Goal: Find specific page/section: Find specific page/section

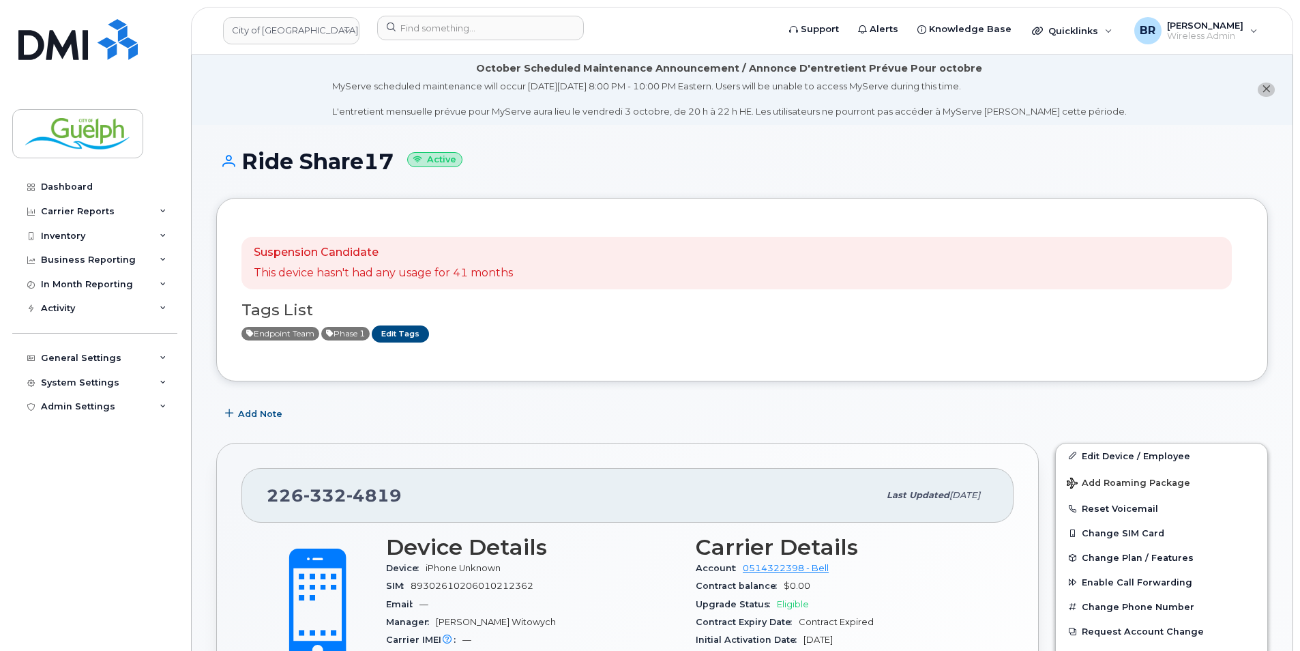
scroll to position [273, 0]
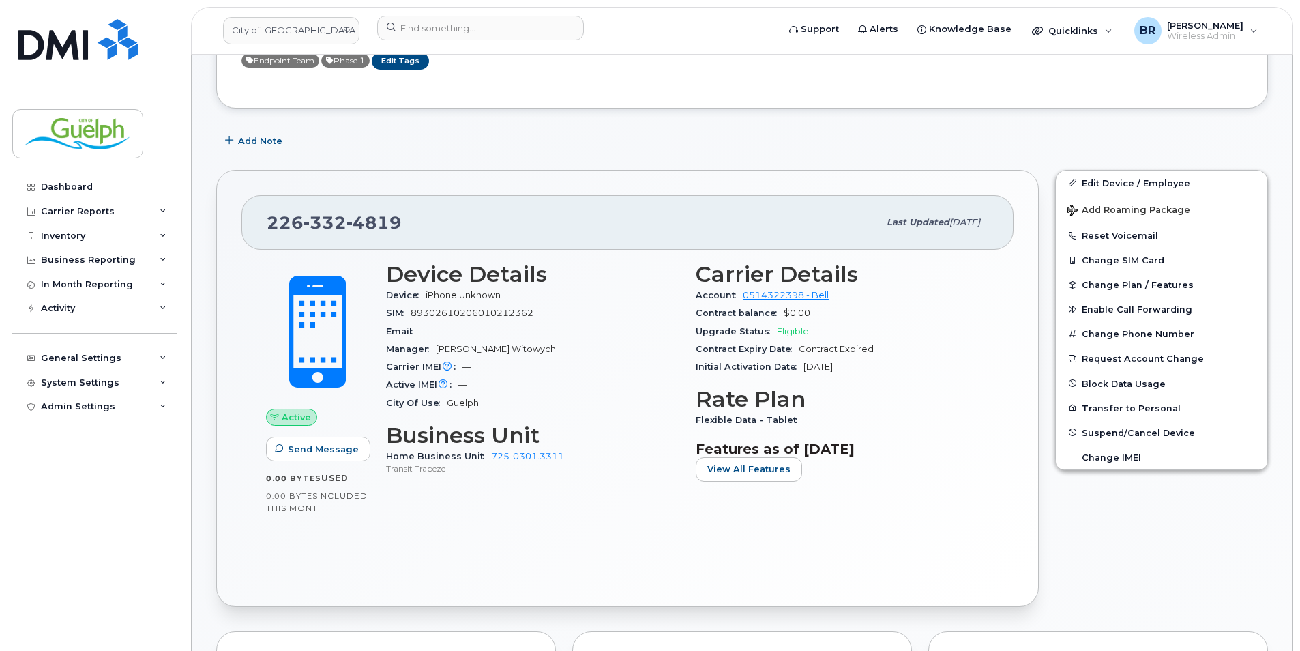
click at [466, 7] on div "City of Guelph Support Alerts Knowledge Base Quicklinks Suspend / Cancel Device…" at bounding box center [742, 31] width 1102 height 48
click at [465, 27] on input at bounding box center [480, 28] width 207 height 25
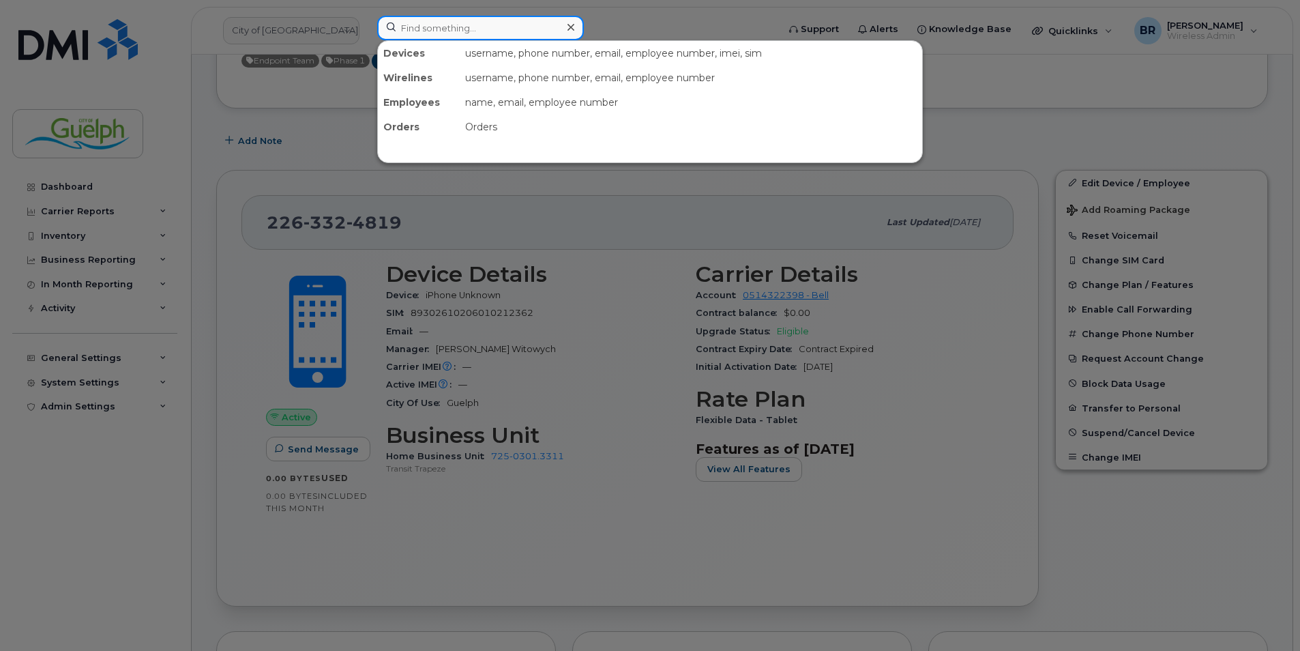
paste input "2263324819"
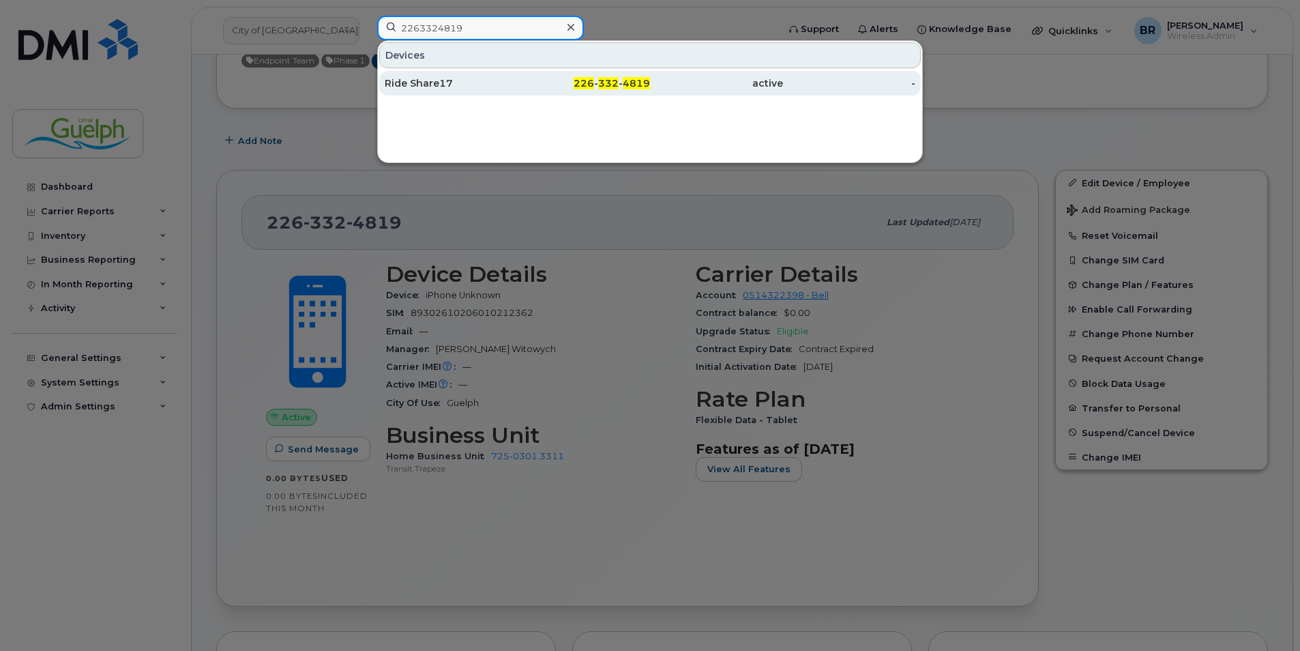
type input "2263324819"
click at [592, 73] on div "226 - 332 - 4819" at bounding box center [584, 83] width 133 height 25
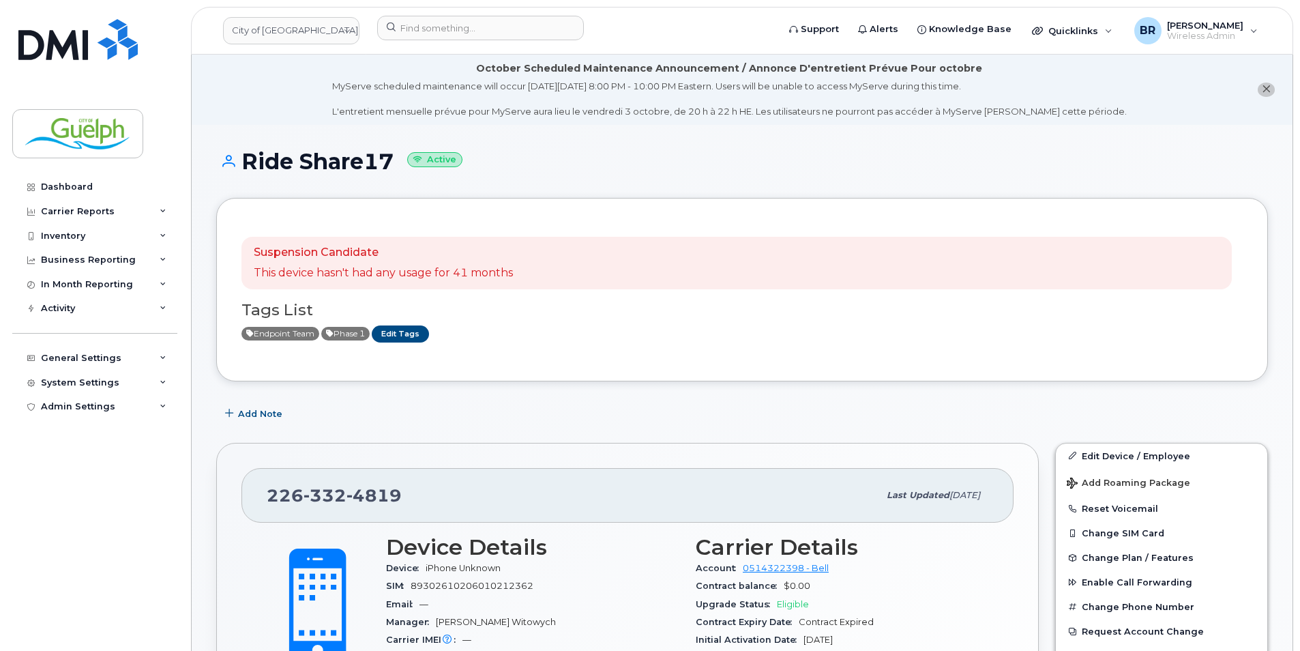
scroll to position [68, 0]
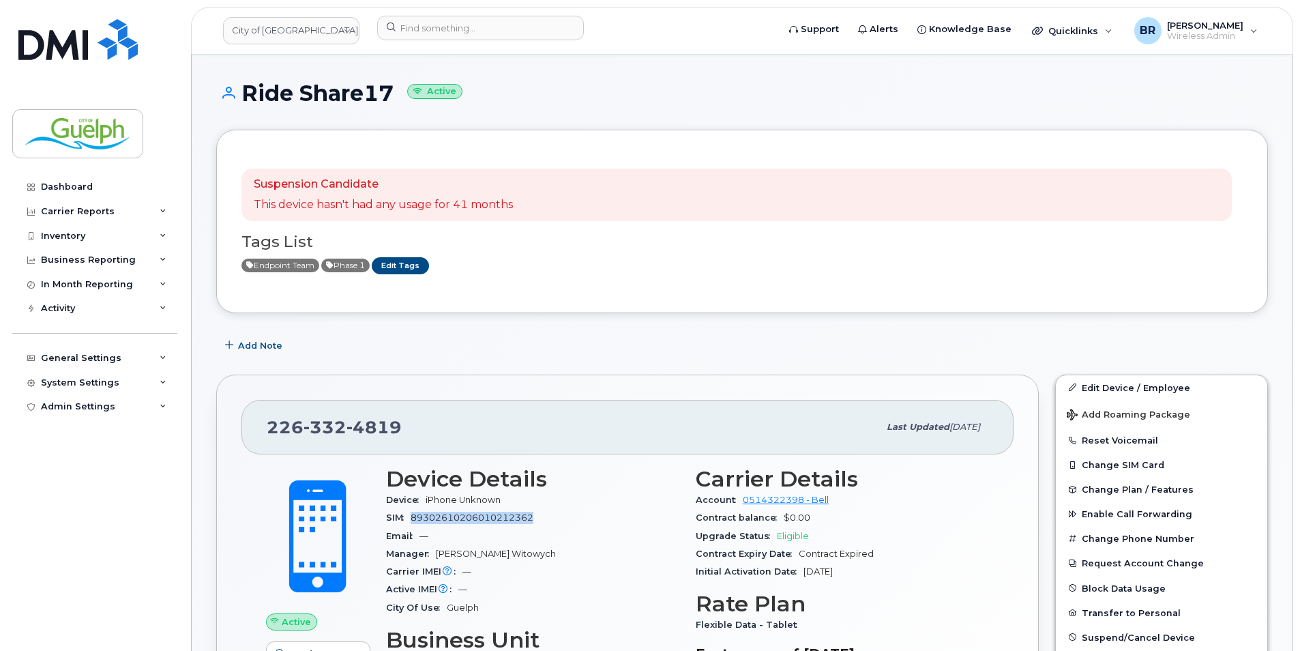
drag, startPoint x: 546, startPoint y: 520, endPoint x: 413, endPoint y: 518, distance: 133.7
click at [413, 518] on div "SIM 89302610206010212362" at bounding box center [532, 518] width 293 height 18
copy span "89302610206010212362"
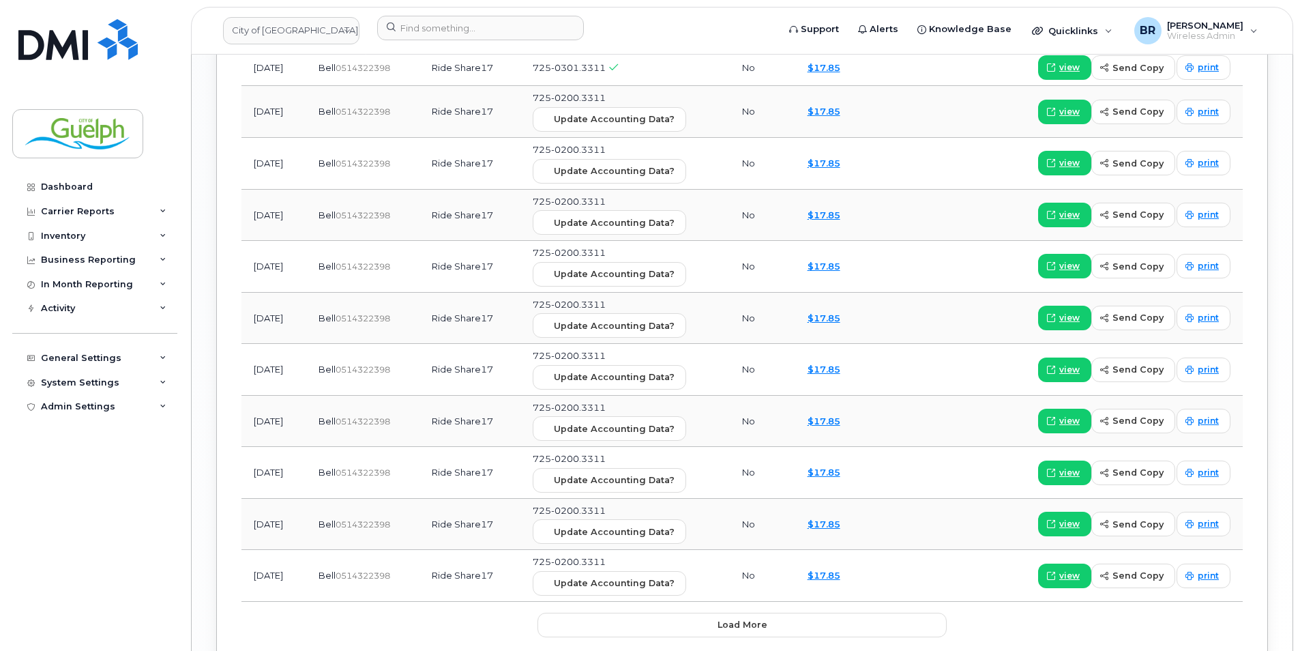
scroll to position [1815, 0]
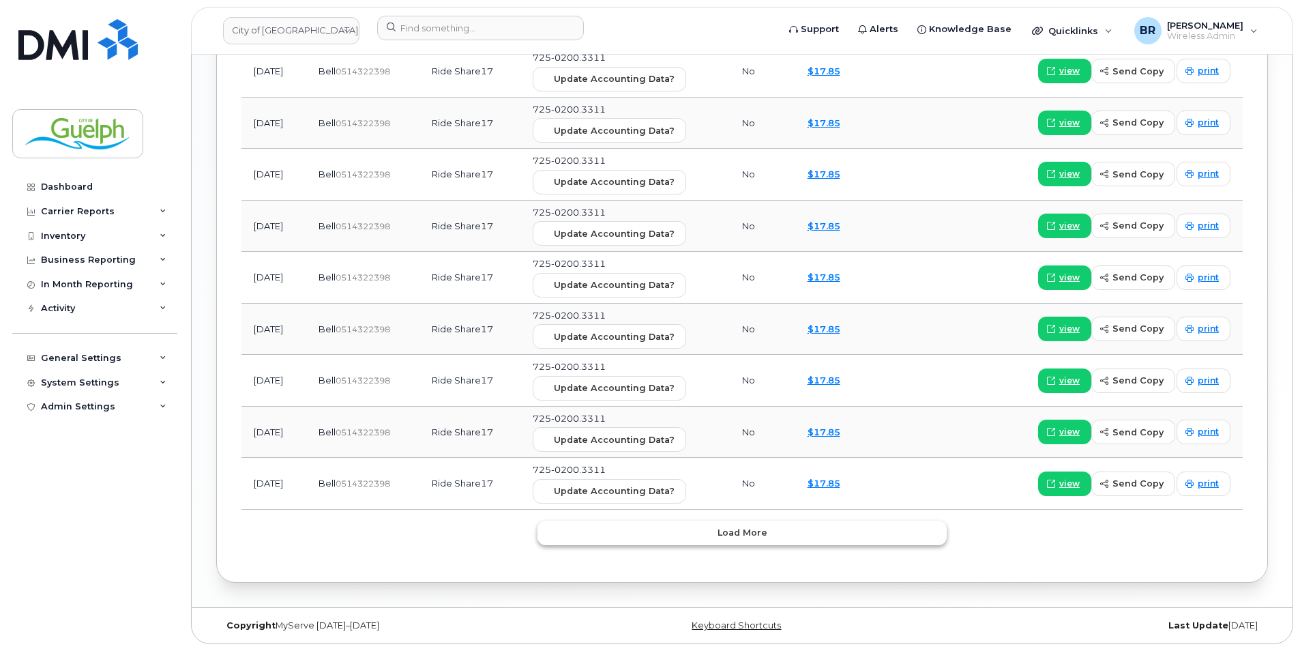
click at [769, 540] on button "Load more" at bounding box center [741, 532] width 409 height 25
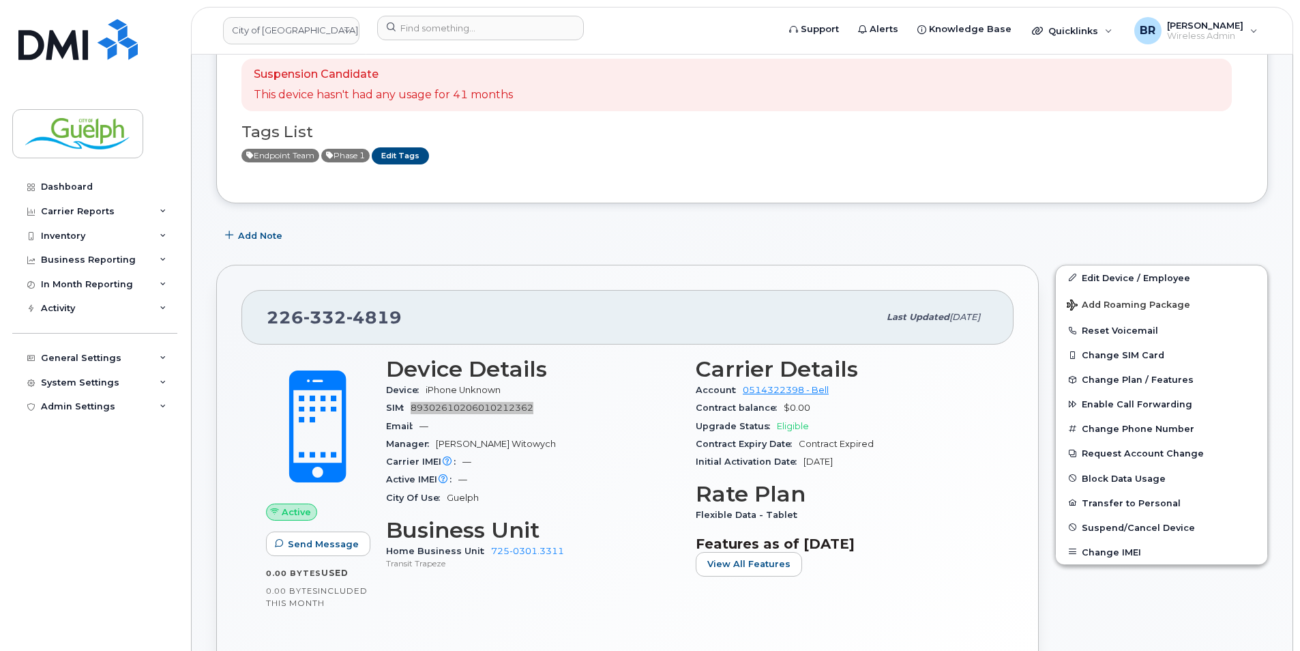
scroll to position [0, 0]
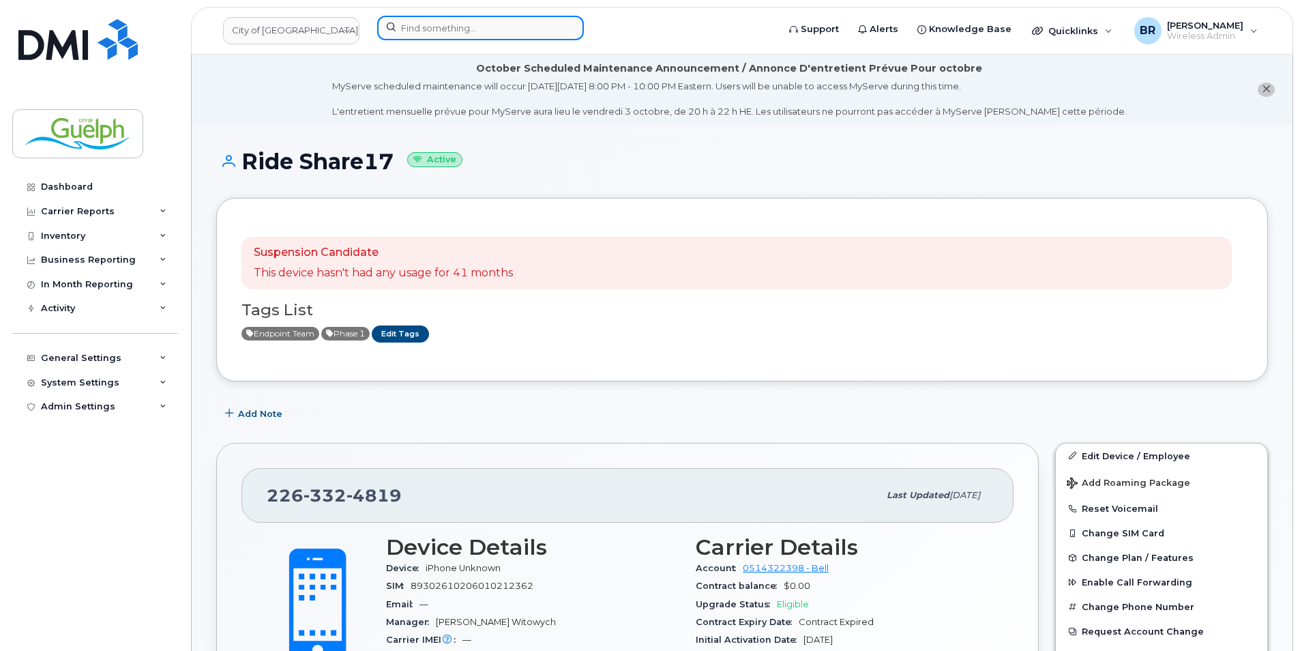
click at [431, 21] on input at bounding box center [480, 28] width 207 height 25
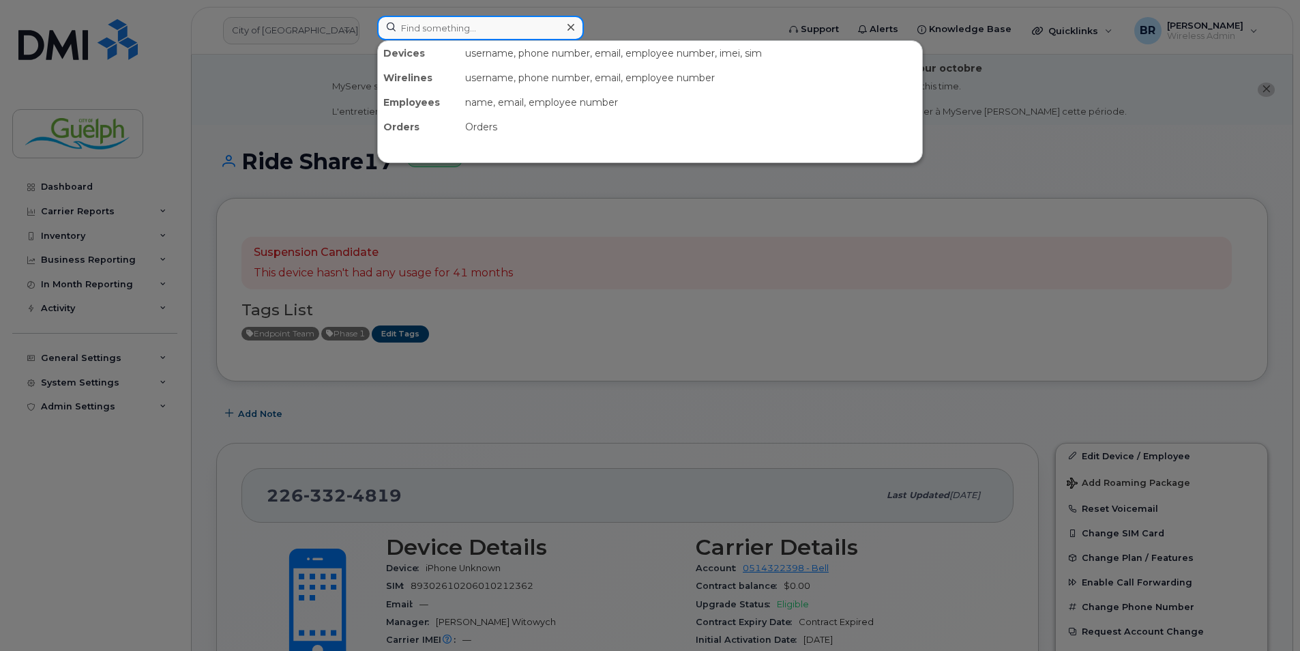
paste input "2263323657"
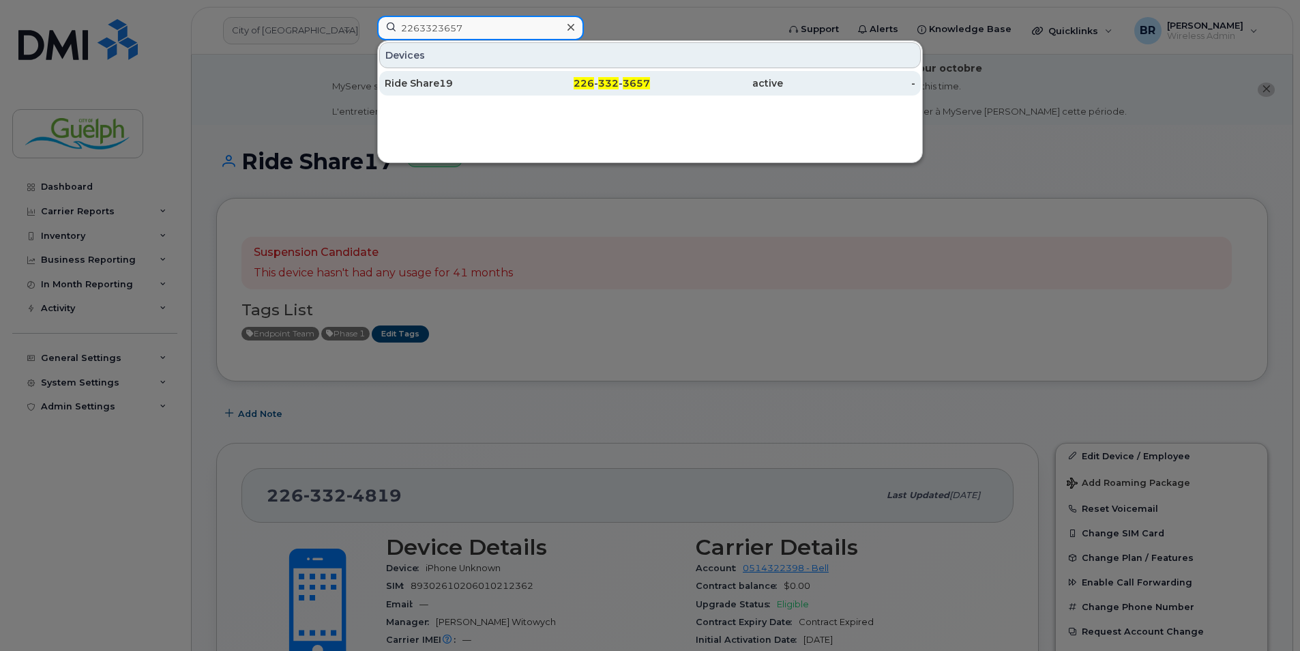
type input "2263323657"
click at [428, 83] on div "Ride Share19" at bounding box center [451, 83] width 133 height 14
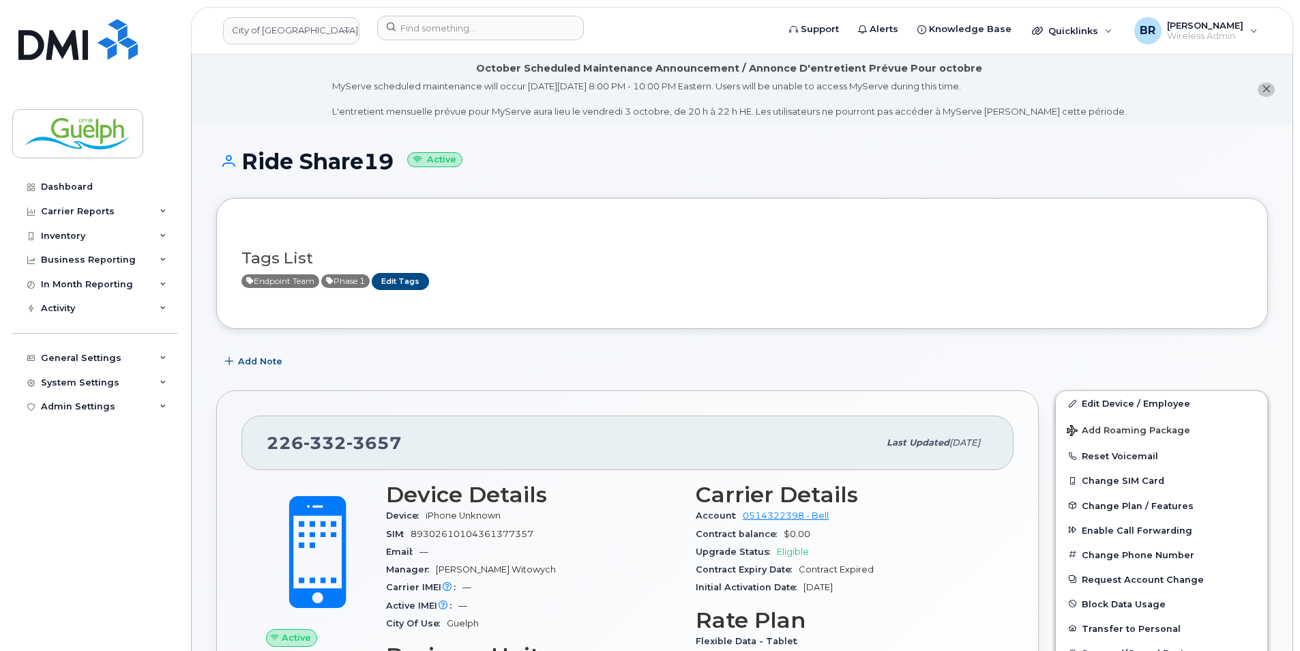
click at [1271, 94] on button "close notification" at bounding box center [1266, 90] width 17 height 14
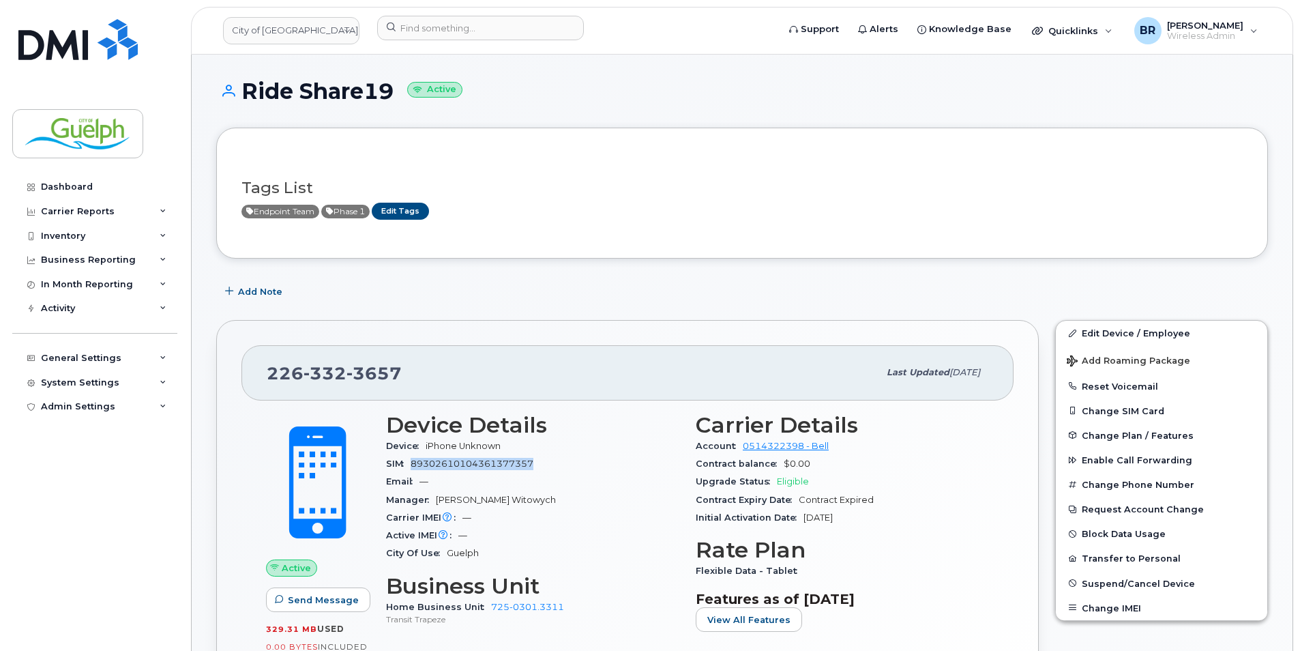
drag, startPoint x: 544, startPoint y: 469, endPoint x: 415, endPoint y: 464, distance: 128.3
click at [415, 464] on div "SIM 89302610104361377357" at bounding box center [532, 464] width 293 height 18
copy span "89302610104361377357"
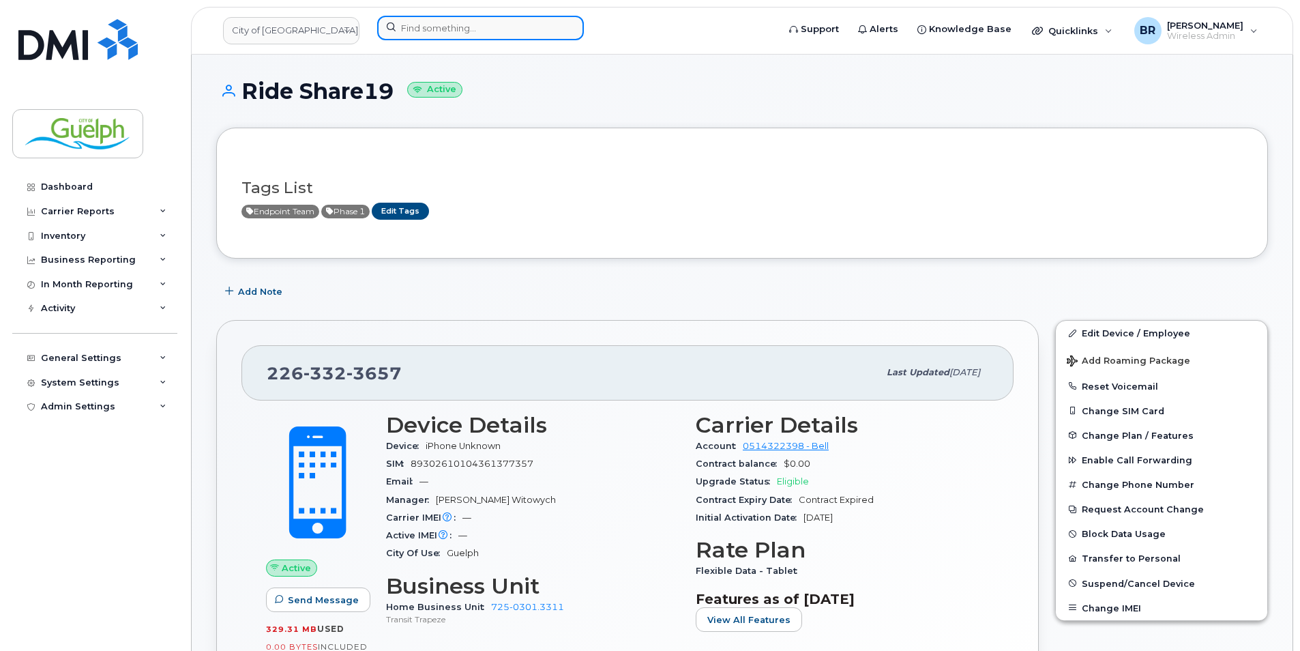
click at [434, 25] on input at bounding box center [480, 28] width 207 height 25
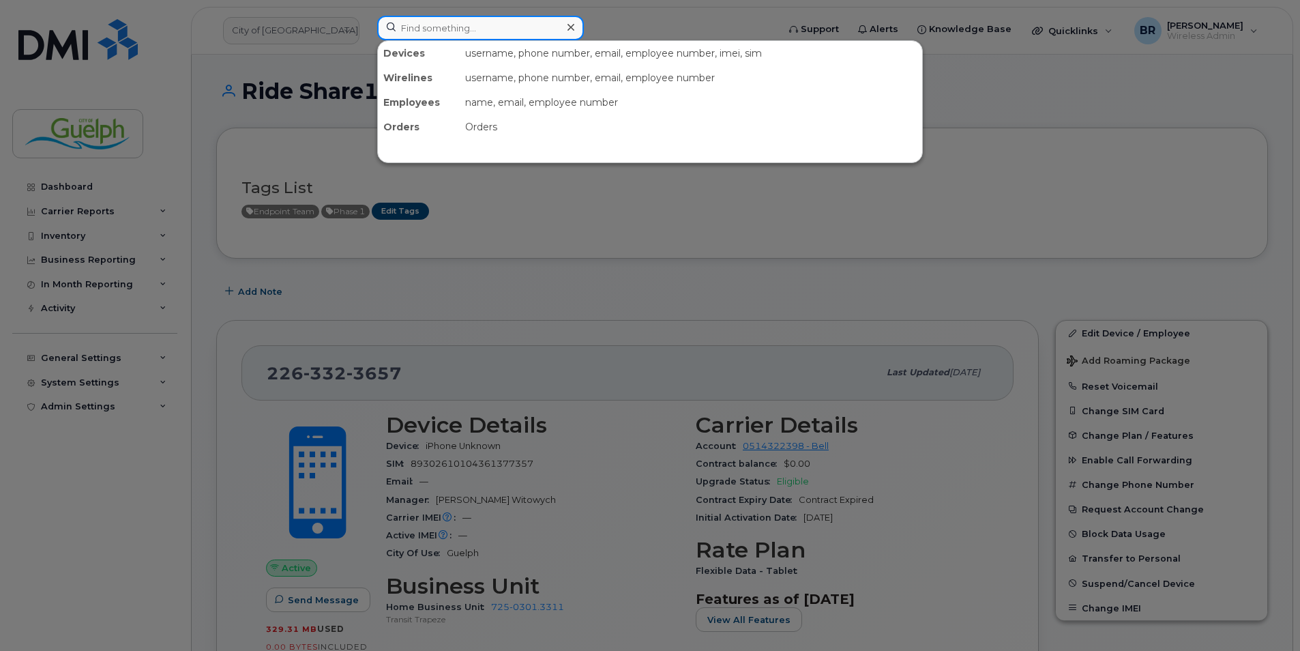
click at [434, 22] on input at bounding box center [480, 28] width 207 height 25
paste input "2263324360"
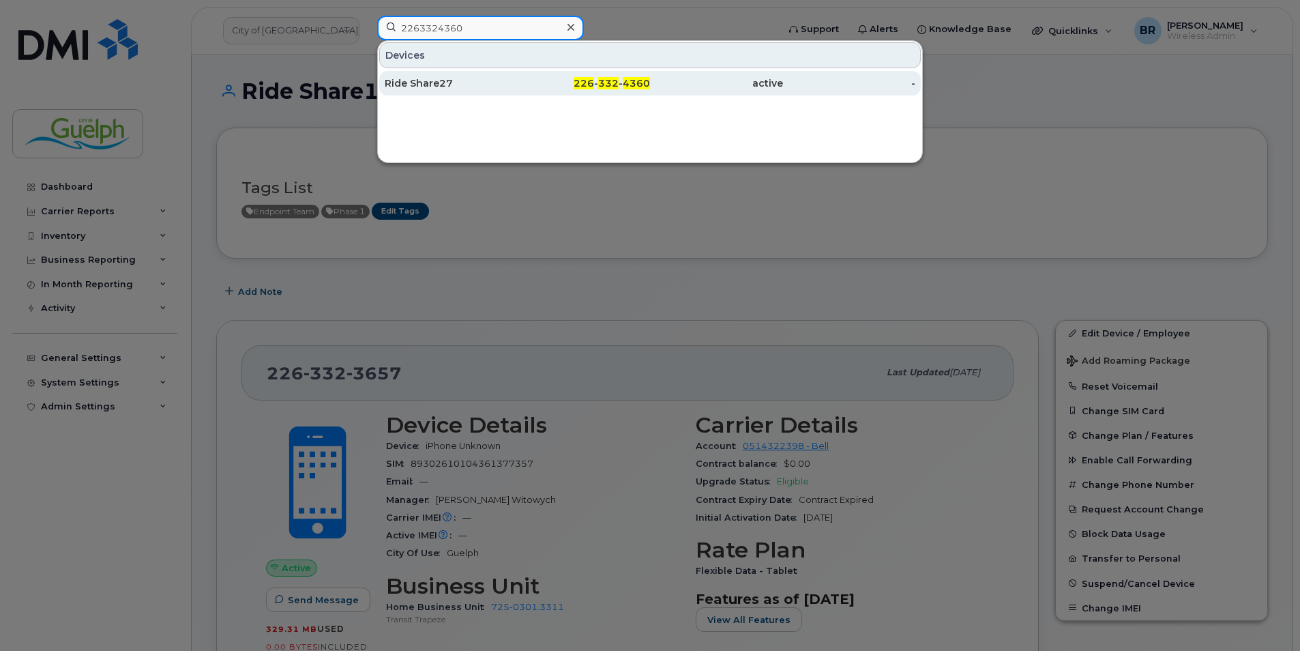
type input "2263324360"
click at [462, 90] on div "Ride Share27" at bounding box center [451, 83] width 133 height 25
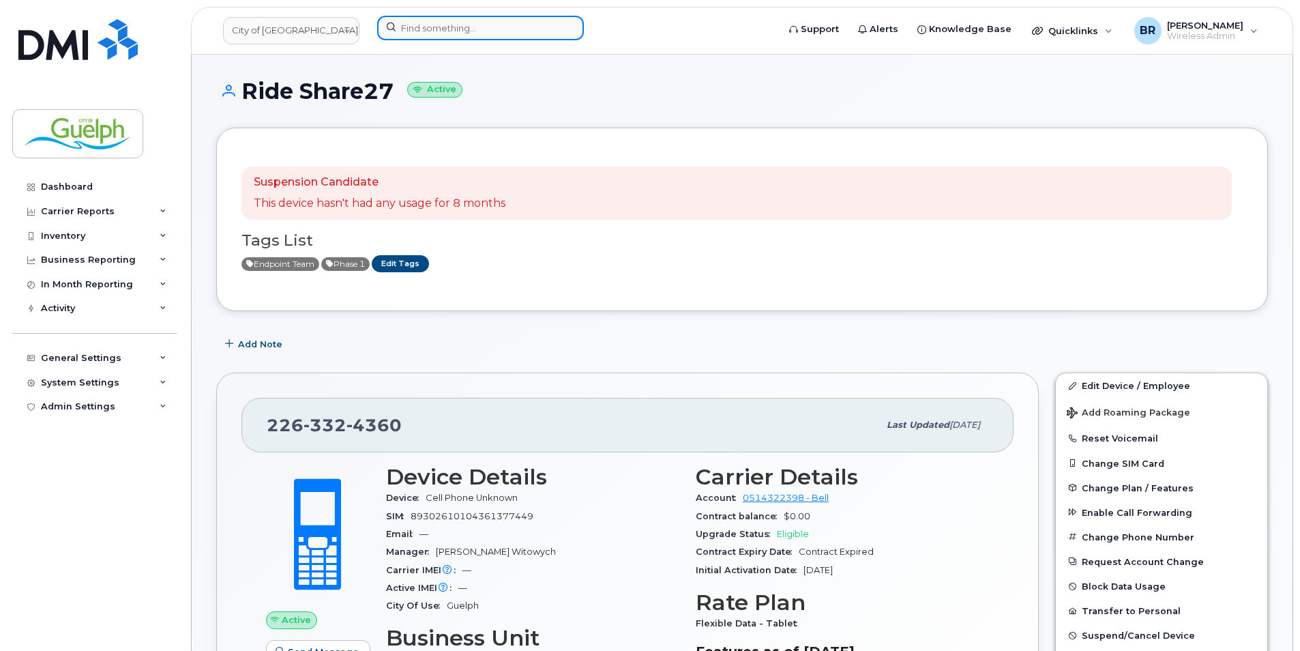
click at [458, 34] on input at bounding box center [480, 28] width 207 height 25
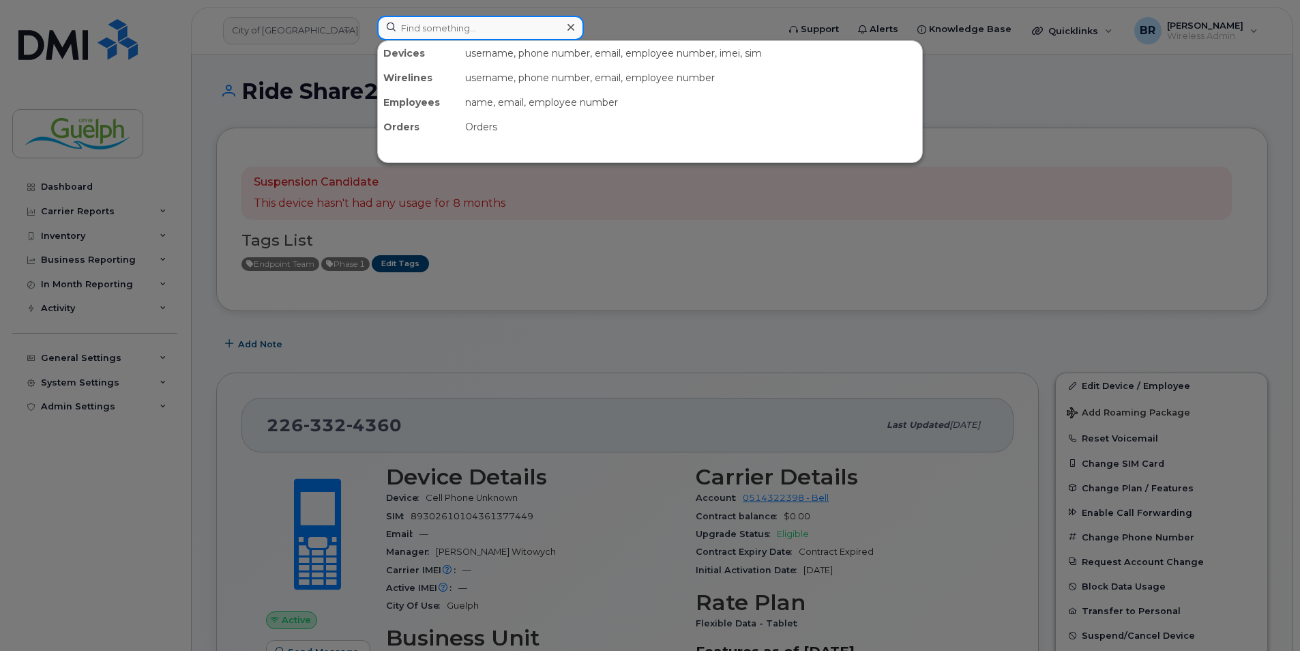
paste input "5198209155"
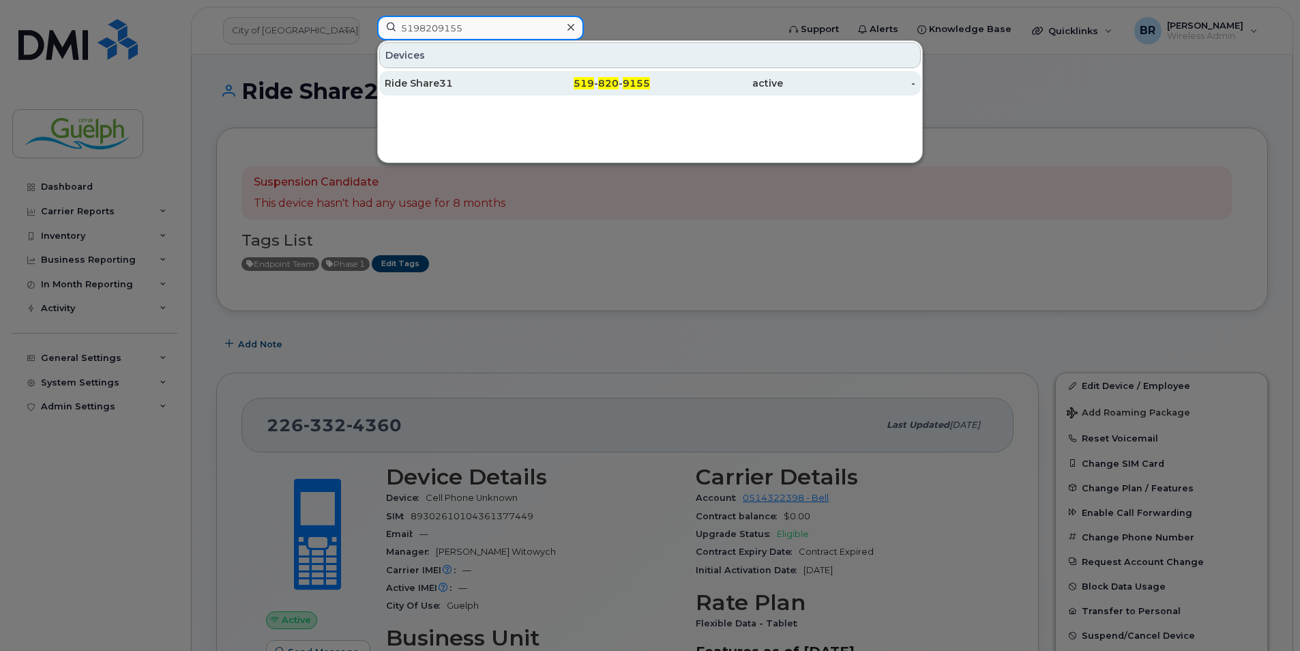
type input "5198209155"
click at [451, 76] on div "Ride Share31" at bounding box center [451, 83] width 133 height 25
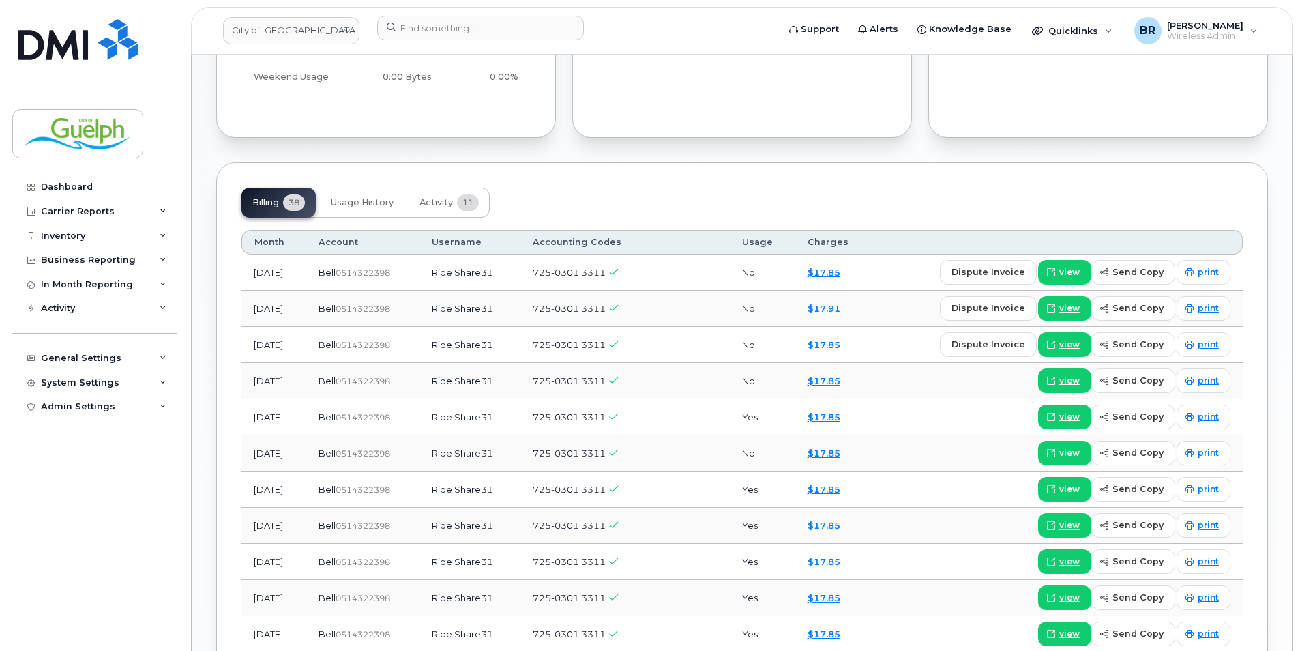
scroll to position [1023, 0]
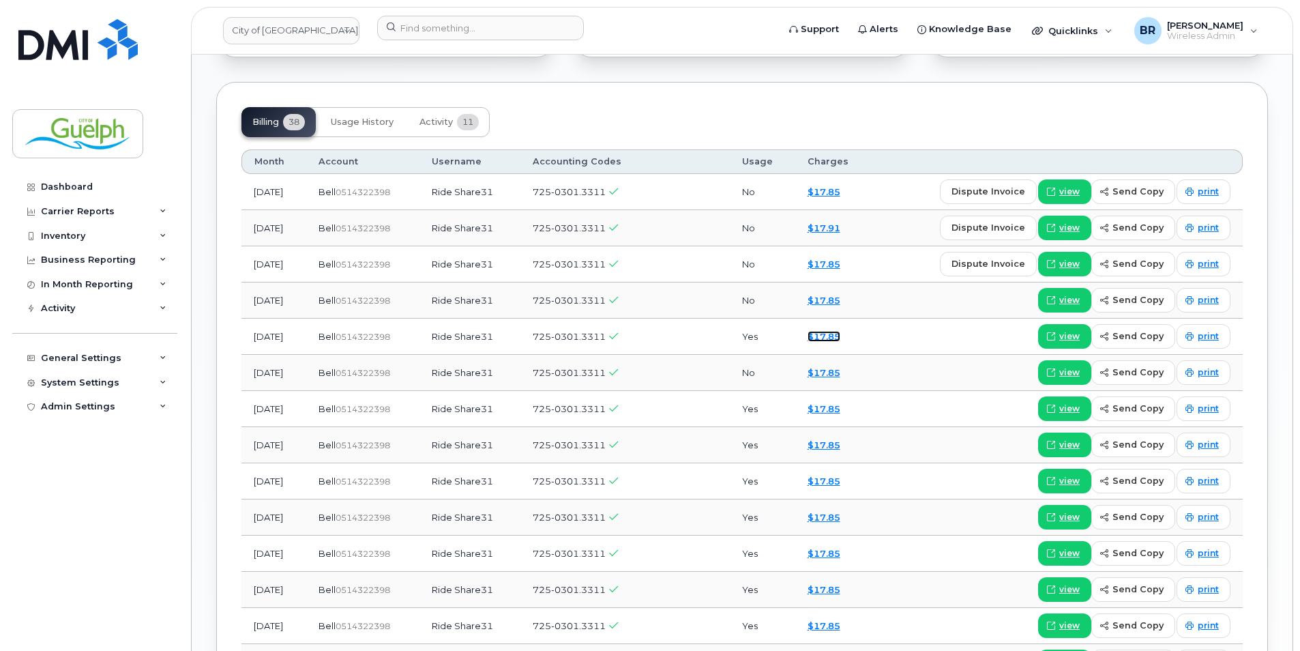
click at [835, 337] on link "$17.85" at bounding box center [823, 336] width 33 height 11
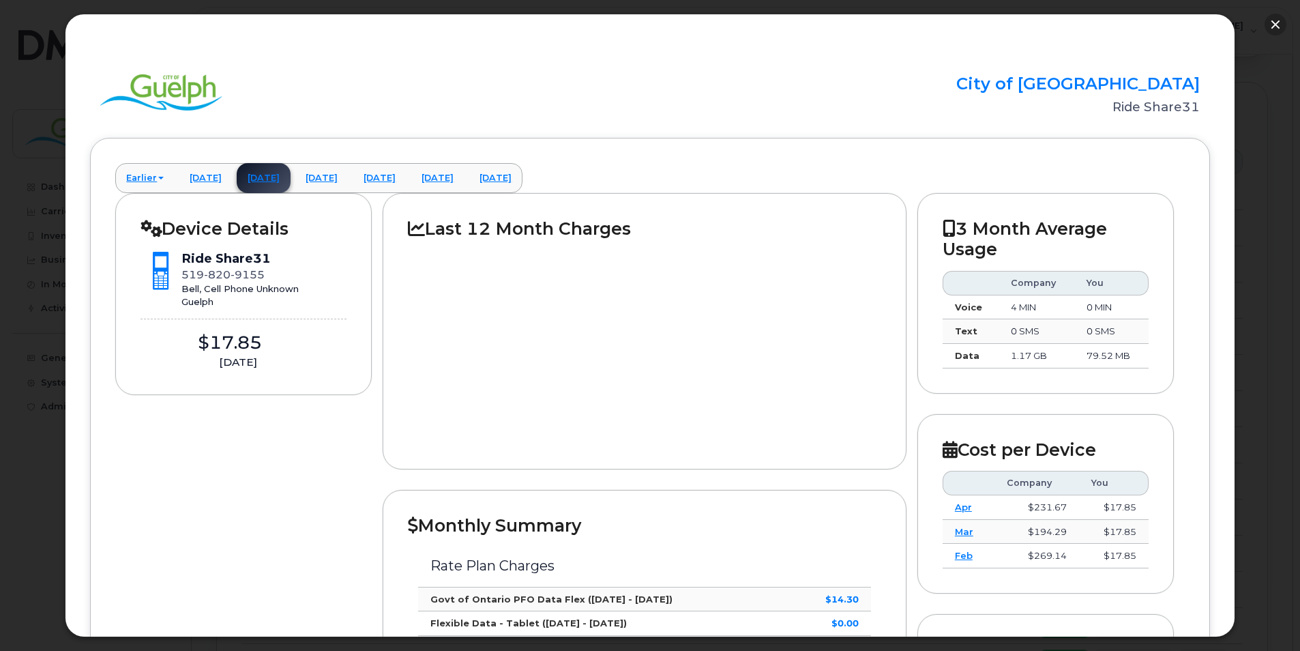
click at [1273, 22] on button "button" at bounding box center [1275, 25] width 22 height 22
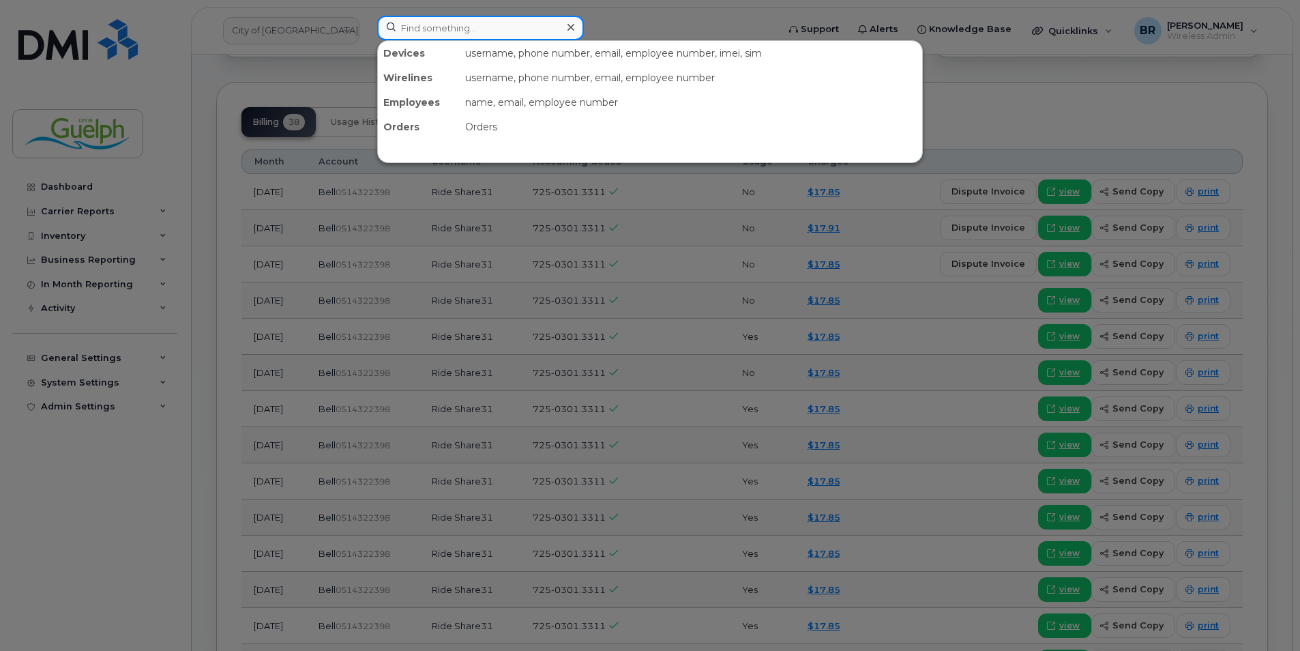
click at [451, 22] on input at bounding box center [480, 28] width 207 height 25
paste input "5198315437"
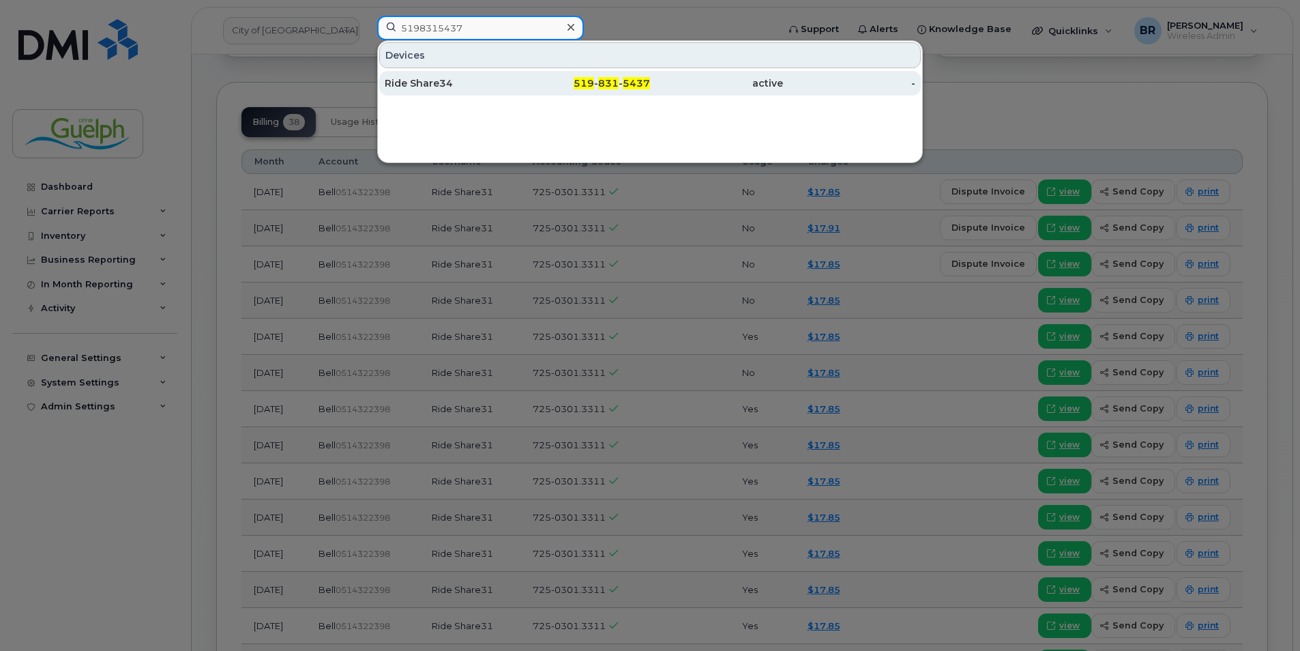
type input "5198315437"
click at [435, 82] on div "Ride Share34" at bounding box center [451, 83] width 133 height 14
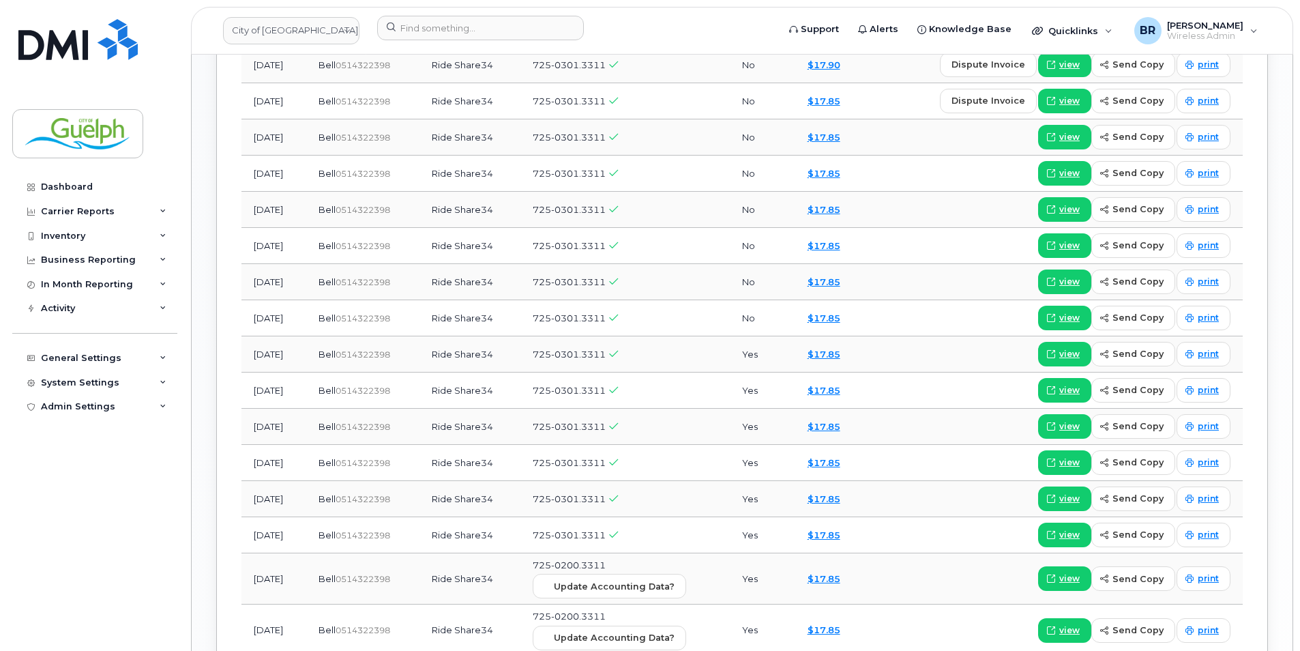
scroll to position [1228, 0]
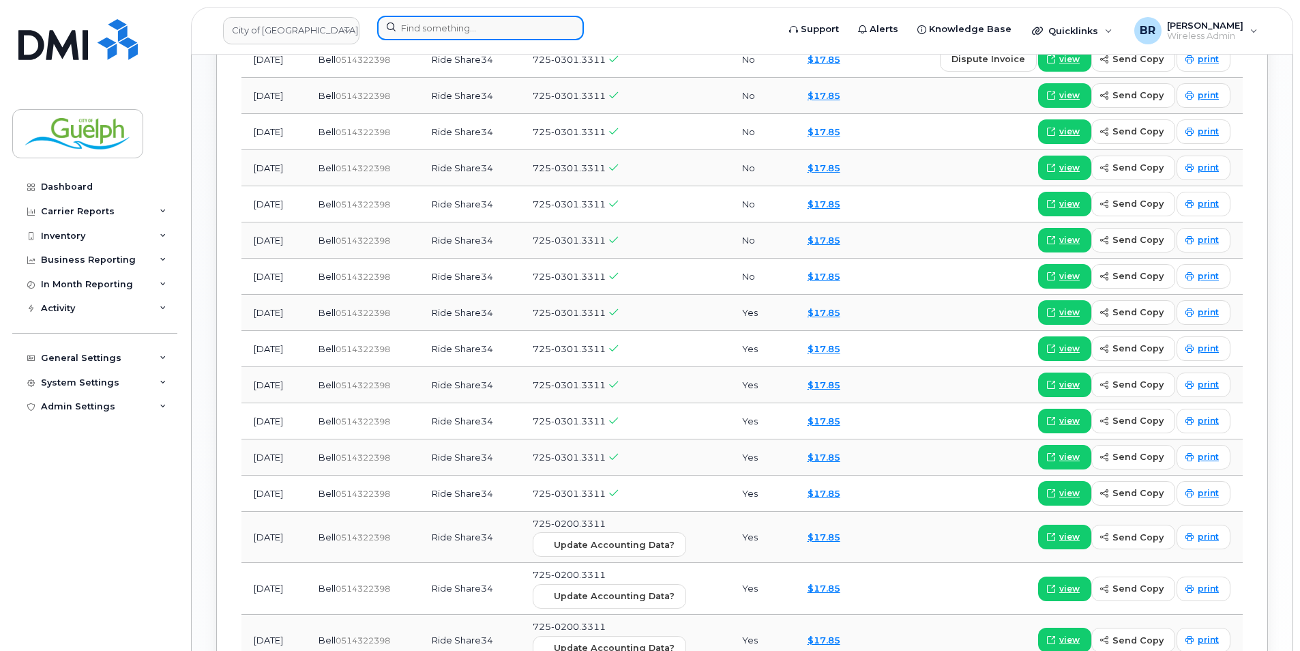
click at [444, 29] on input at bounding box center [480, 28] width 207 height 25
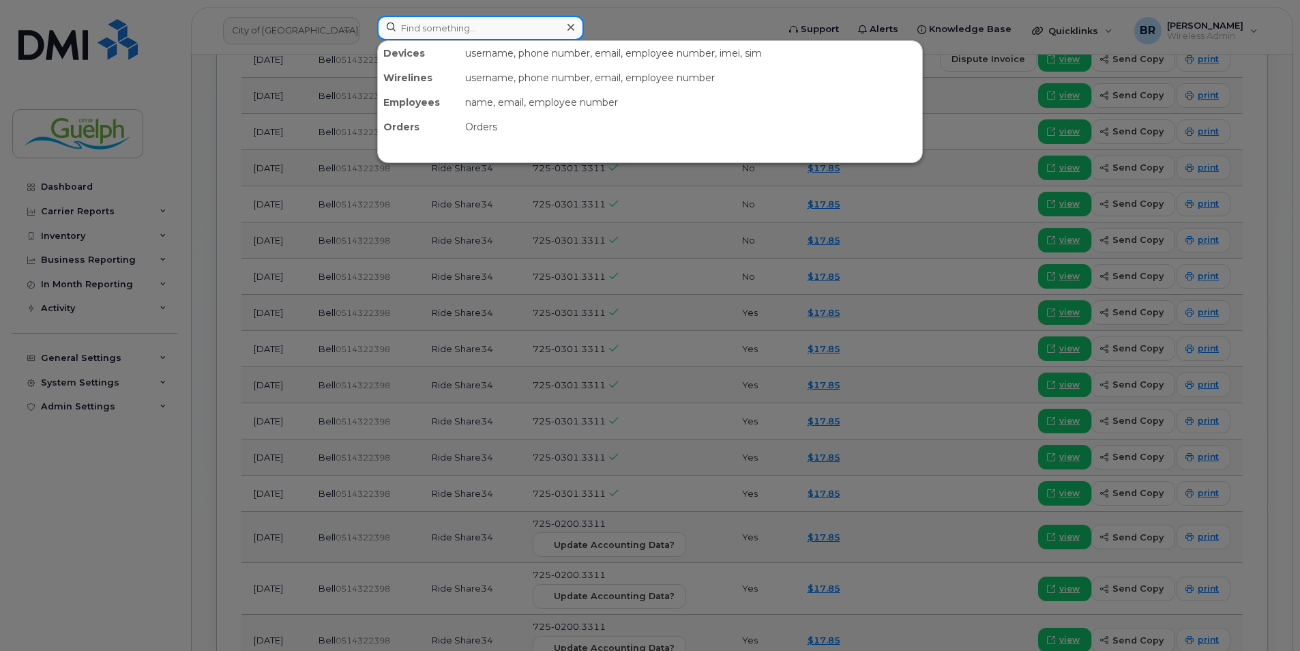
paste input "2263325395"
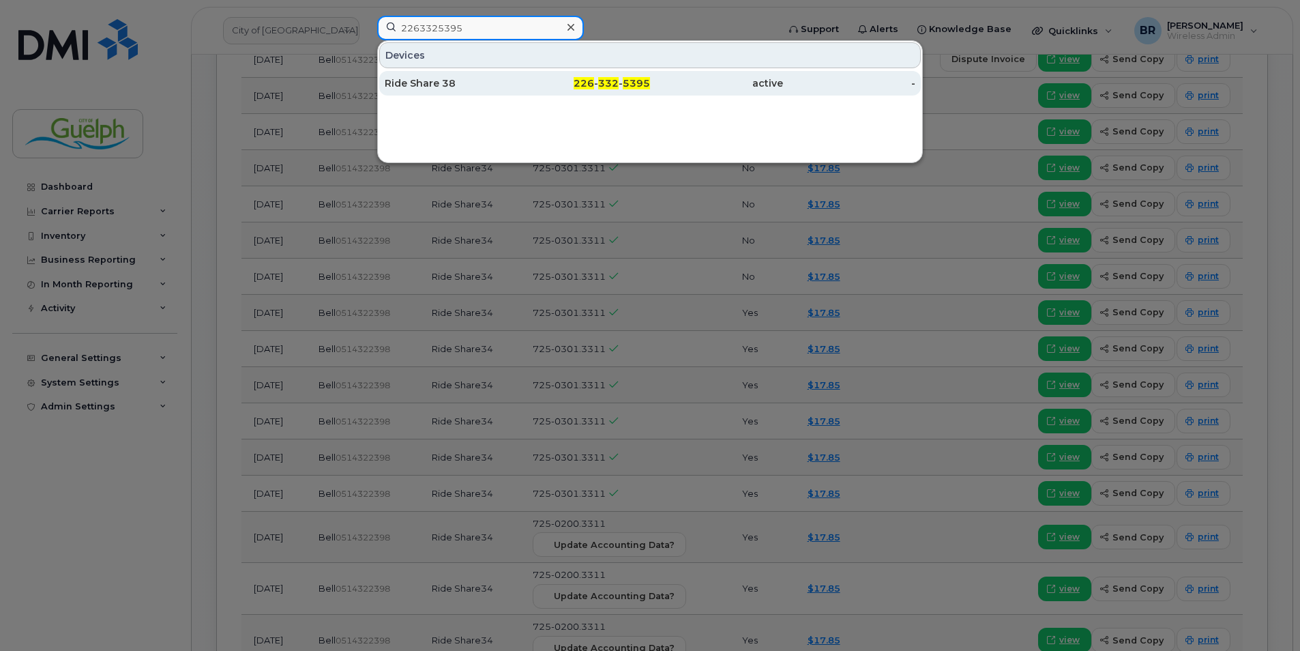
type input "2263325395"
click at [430, 77] on div "Ride Share 38" at bounding box center [451, 83] width 133 height 14
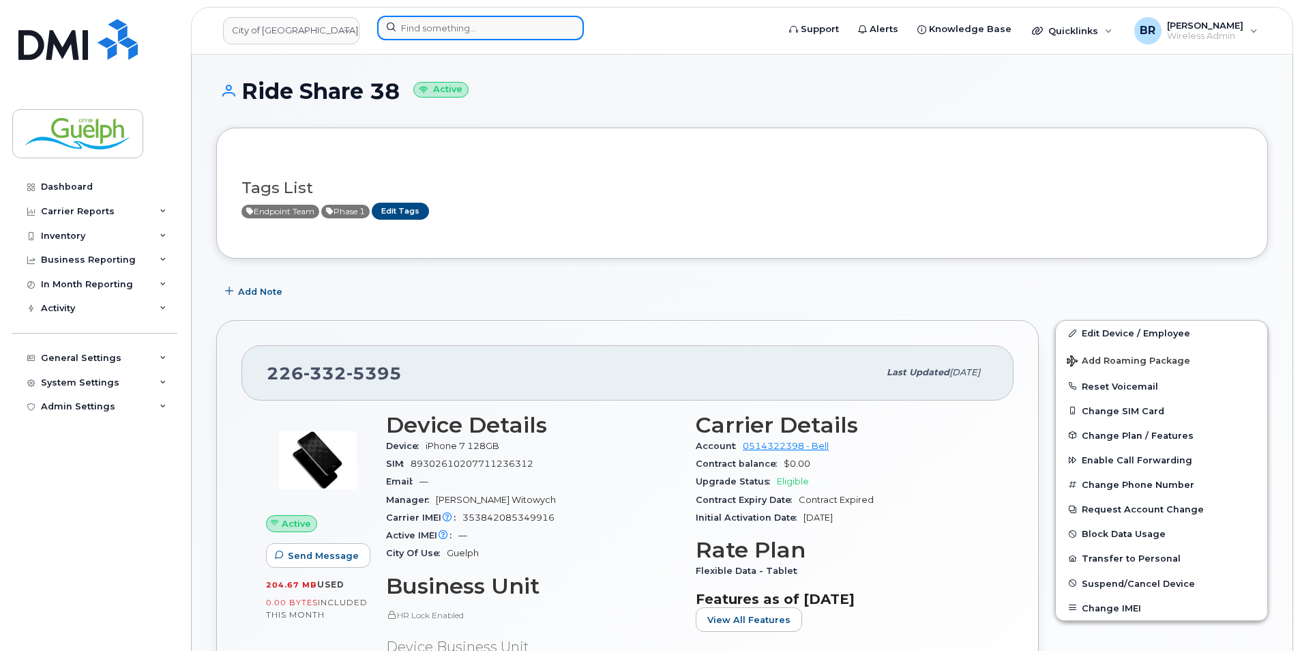
click at [478, 40] on input at bounding box center [480, 28] width 207 height 25
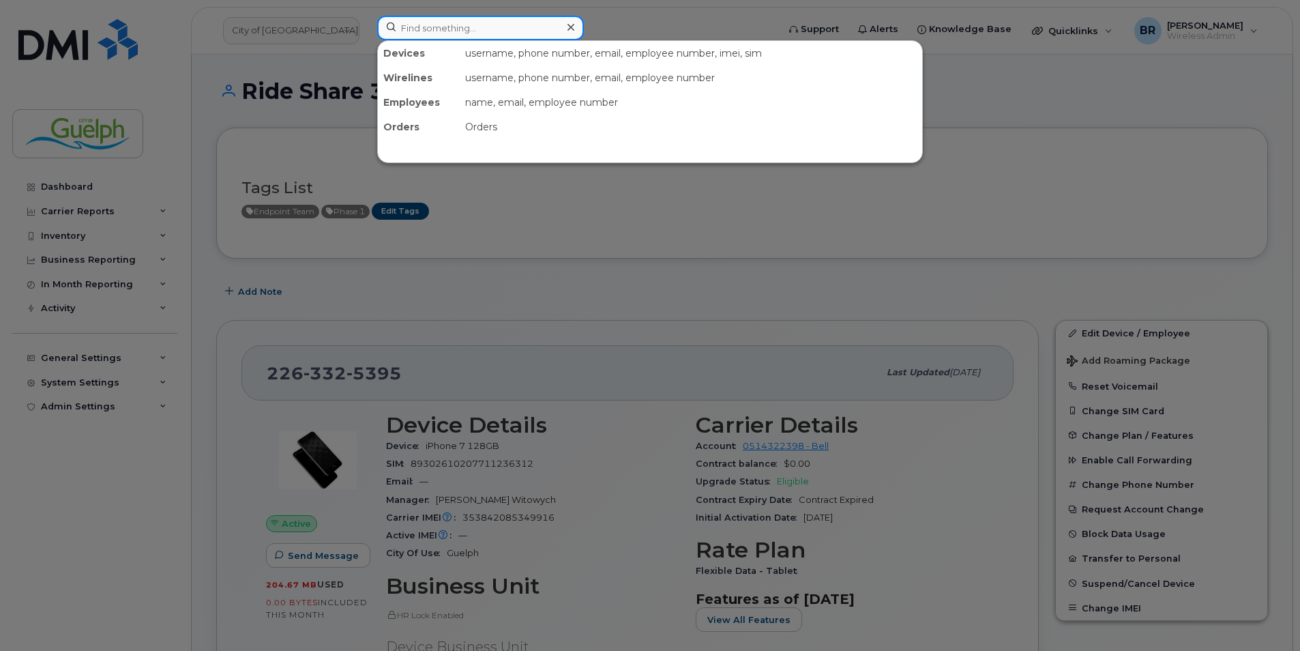
paste input "2263325369"
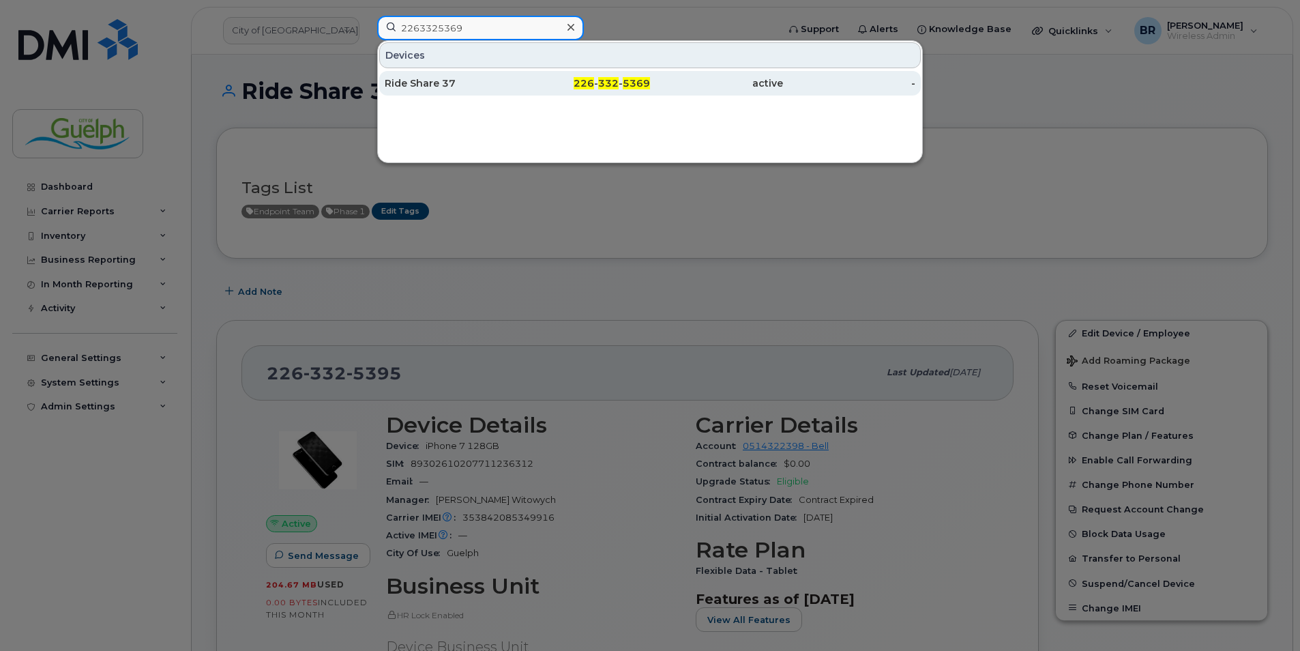
type input "2263325369"
click at [448, 78] on div "Ride Share 37" at bounding box center [451, 83] width 133 height 14
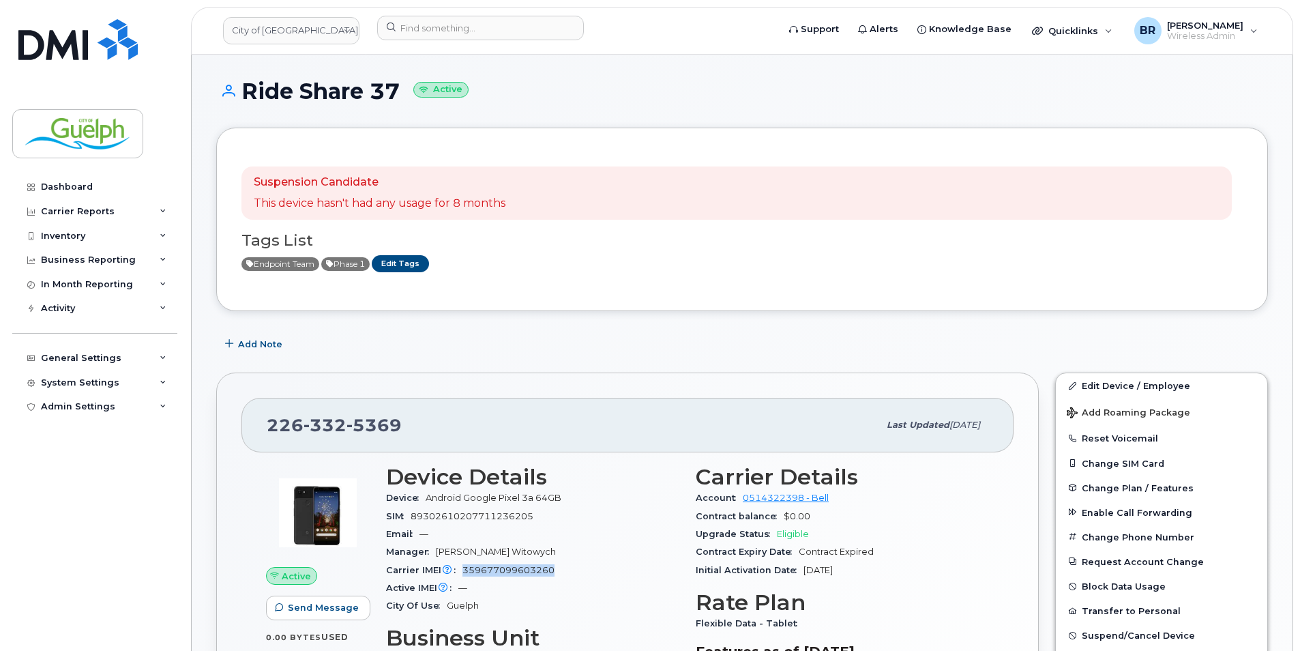
drag, startPoint x: 556, startPoint y: 569, endPoint x: 461, endPoint y: 574, distance: 95.0
click at [461, 574] on div "Carrier IMEI Carrier IMEI is reported during the last billing cycle or change o…" at bounding box center [532, 570] width 293 height 18
copy span "359677099603260"
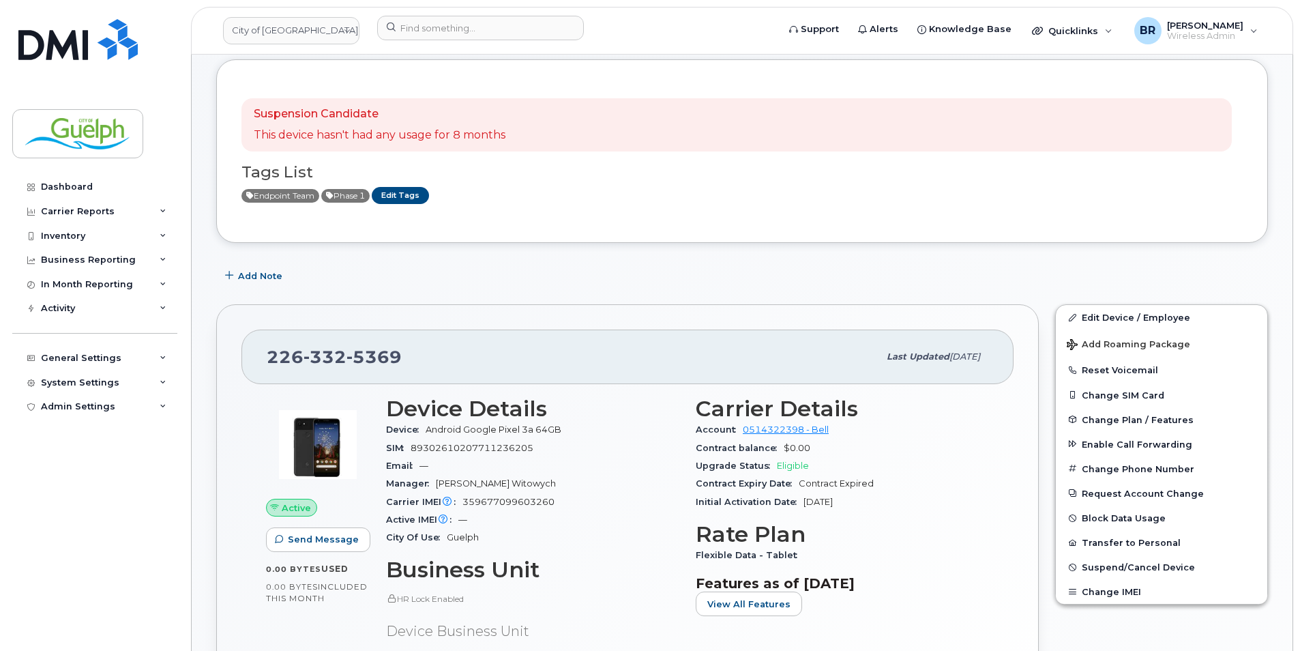
scroll to position [0, 0]
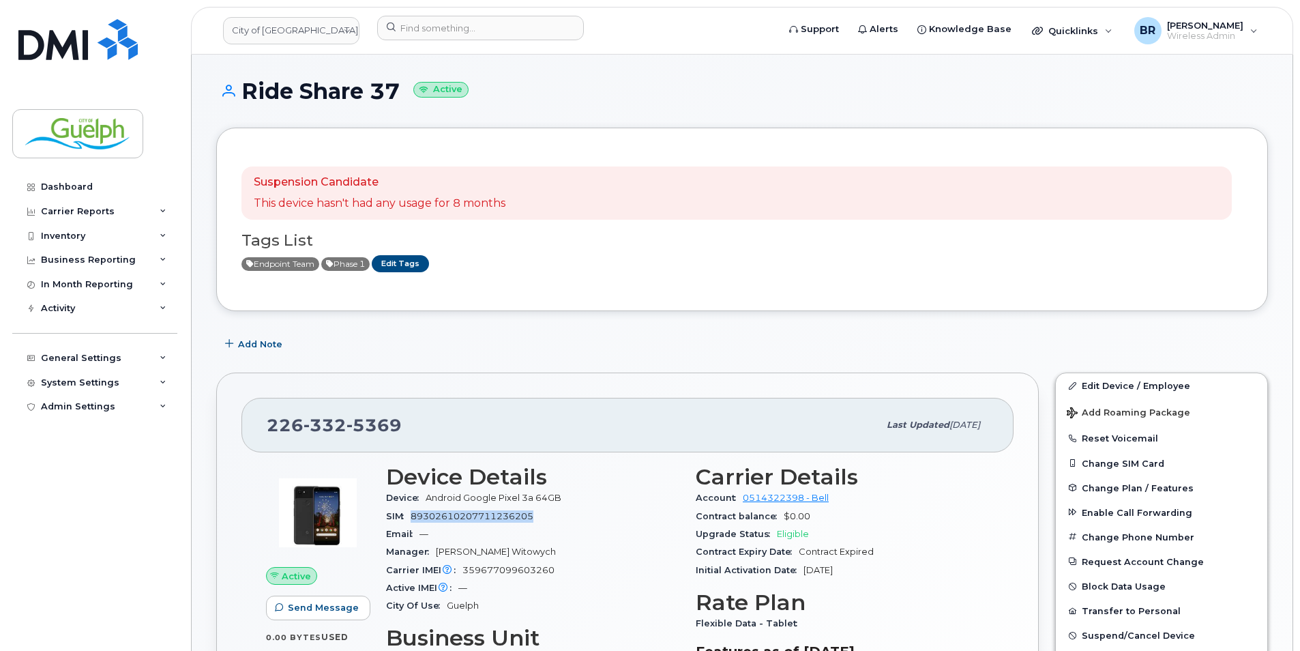
drag, startPoint x: 573, startPoint y: 515, endPoint x: 412, endPoint y: 514, distance: 161.0
click at [412, 514] on div "SIM [TECHNICAL_ID]" at bounding box center [532, 516] width 293 height 18
drag, startPoint x: 412, startPoint y: 514, endPoint x: 419, endPoint y: 514, distance: 7.5
copy span "89302610207711236205"
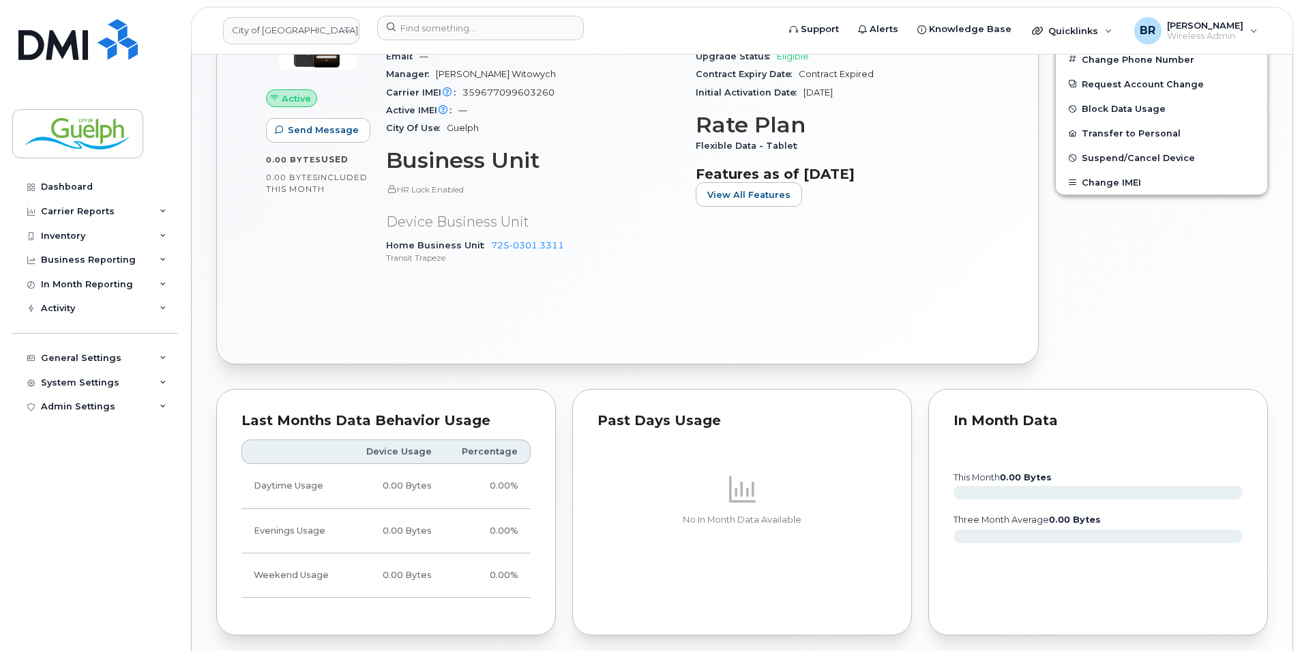
scroll to position [955, 0]
